Goal: Transaction & Acquisition: Purchase product/service

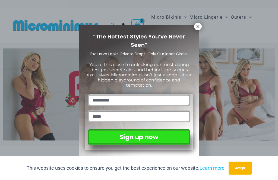
click at [197, 27] on icon at bounding box center [197, 26] width 3 height 3
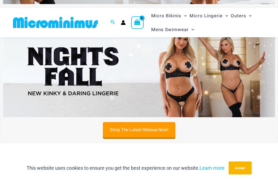
scroll to position [142, 0]
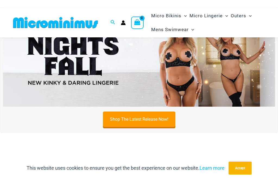
click at [194, 77] on img at bounding box center [139, 60] width 272 height 92
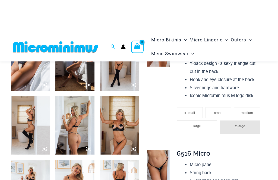
scroll to position [309, 0]
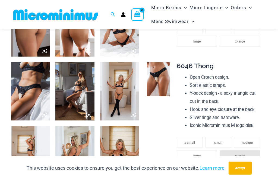
click at [164, 78] on img at bounding box center [158, 79] width 23 height 34
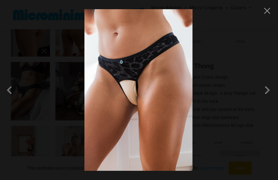
click at [268, 91] on span at bounding box center [267, 90] width 16 height 16
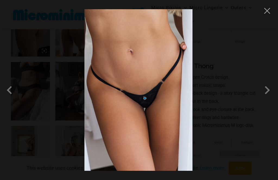
click at [269, 89] on span at bounding box center [267, 90] width 16 height 16
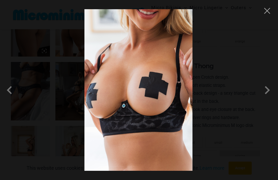
click at [269, 89] on span at bounding box center [267, 90] width 16 height 16
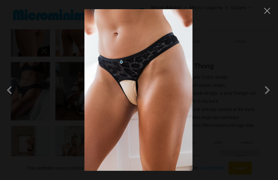
click at [271, 87] on span at bounding box center [267, 90] width 16 height 16
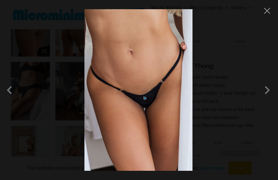
click at [266, 10] on button "Close" at bounding box center [267, 11] width 8 height 8
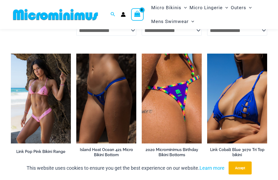
scroll to position [1432, 0]
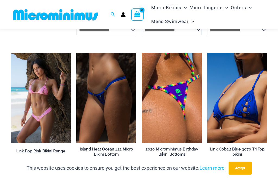
click at [207, 53] on img at bounding box center [207, 53] width 0 height 0
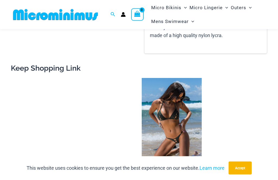
scroll to position [467, 0]
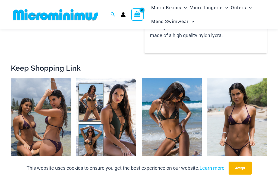
click at [142, 78] on img at bounding box center [142, 78] width 0 height 0
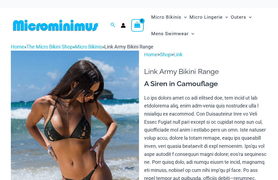
scroll to position [234, 0]
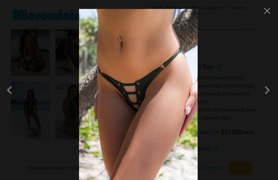
scroll to position [232, 0]
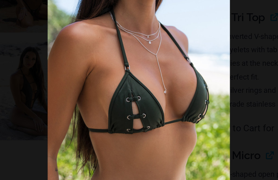
click at [152, 58] on div at bounding box center [139, 90] width 278 height 180
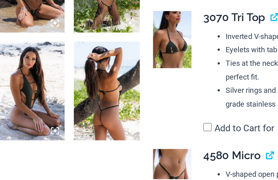
click at [147, 139] on img at bounding box center [158, 156] width 23 height 34
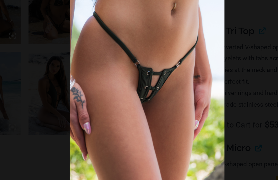
click at [119, 64] on img at bounding box center [138, 90] width 108 height 162
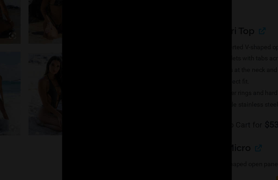
scroll to position [241, 0]
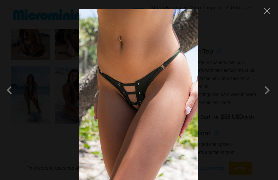
click at [270, 11] on button "Close" at bounding box center [267, 11] width 8 height 8
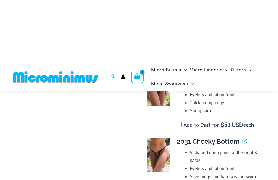
scroll to position [244, 0]
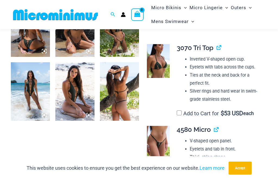
click at [84, 95] on img at bounding box center [74, 91] width 39 height 59
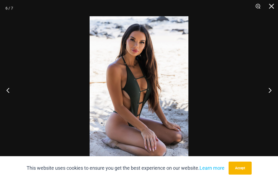
click at [271, 92] on button "Next" at bounding box center [267, 90] width 20 height 27
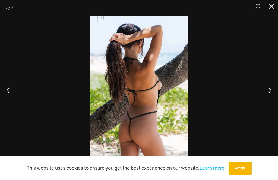
click at [272, 90] on button "Next" at bounding box center [267, 90] width 20 height 27
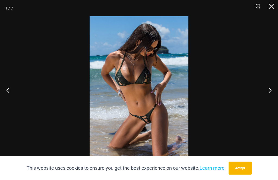
click at [274, 87] on button "Next" at bounding box center [267, 90] width 20 height 27
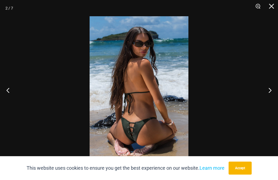
click at [273, 86] on button "Next" at bounding box center [267, 90] width 20 height 27
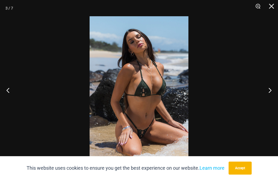
click at [273, 85] on button "Next" at bounding box center [267, 90] width 20 height 27
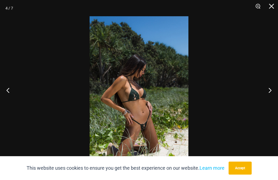
click at [275, 87] on button "Next" at bounding box center [267, 90] width 20 height 27
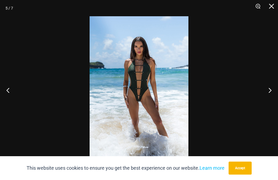
click at [273, 7] on button "Close" at bounding box center [270, 8] width 14 height 16
